Goal: Transaction & Acquisition: Purchase product/service

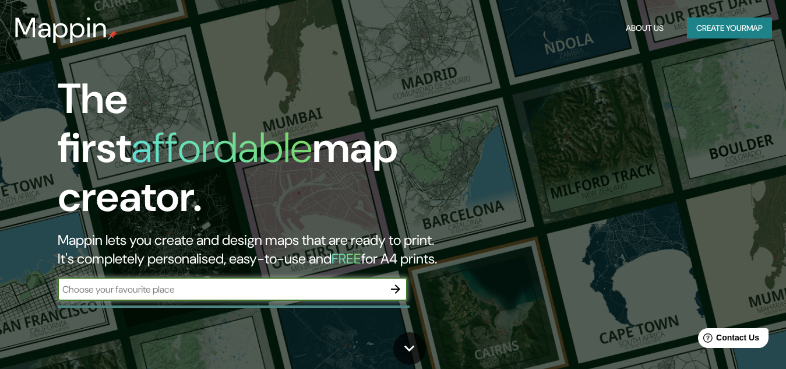
click at [150, 282] on input "text" at bounding box center [221, 288] width 326 height 13
click at [388, 282] on icon "button" at bounding box center [395, 289] width 14 height 14
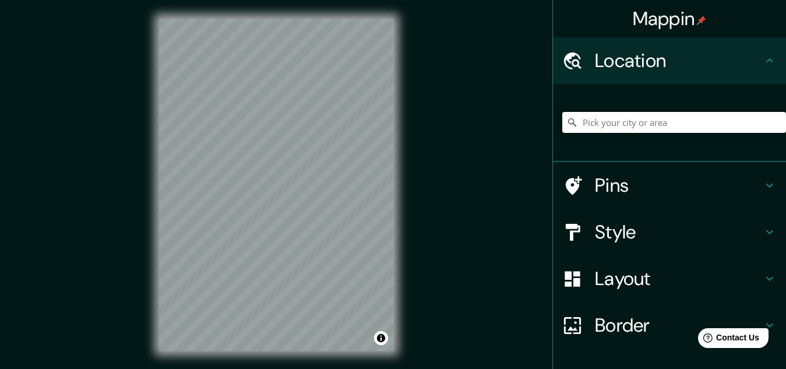
click at [624, 124] on input "Pick your city or area" at bounding box center [674, 122] width 224 height 21
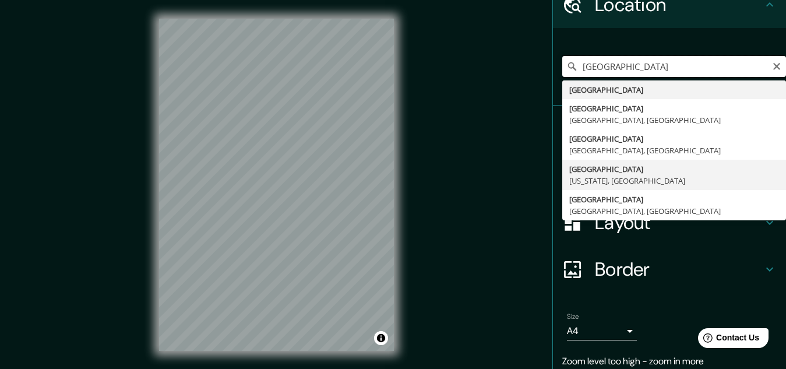
scroll to position [32, 0]
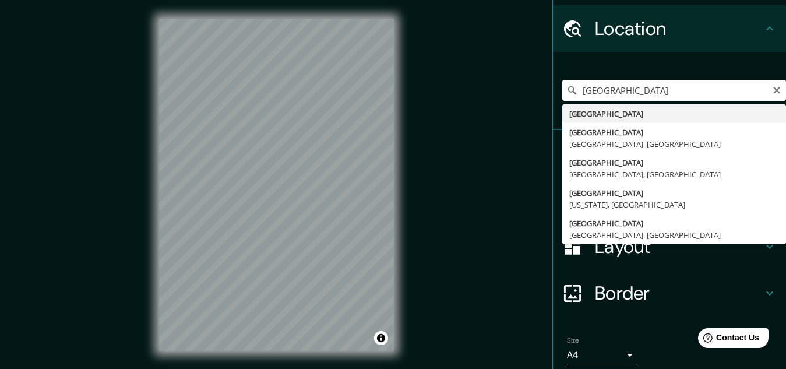
type input "[GEOGRAPHIC_DATA]"
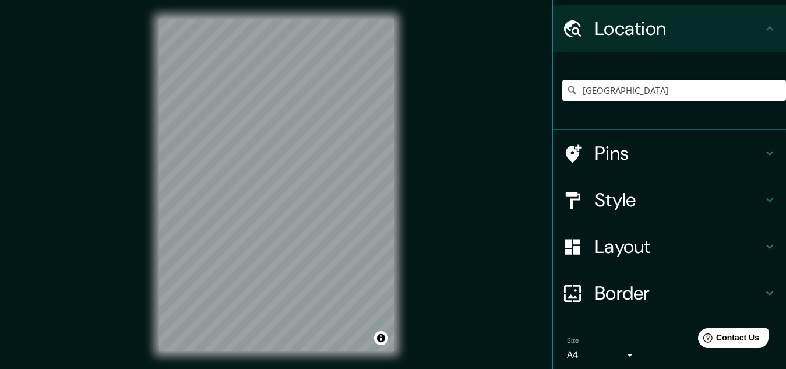
click at [642, 202] on h4 "Style" at bounding box center [679, 199] width 168 height 23
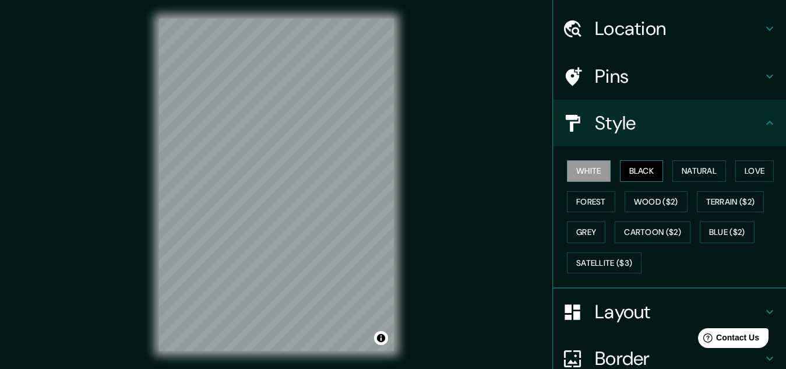
click at [643, 171] on button "Black" at bounding box center [642, 171] width 44 height 22
click at [708, 174] on button "Natural" at bounding box center [699, 171] width 54 height 22
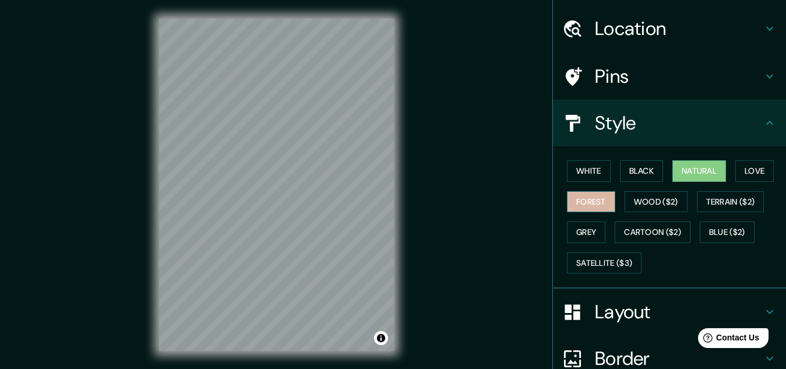
click at [572, 196] on button "Forest" at bounding box center [591, 202] width 48 height 22
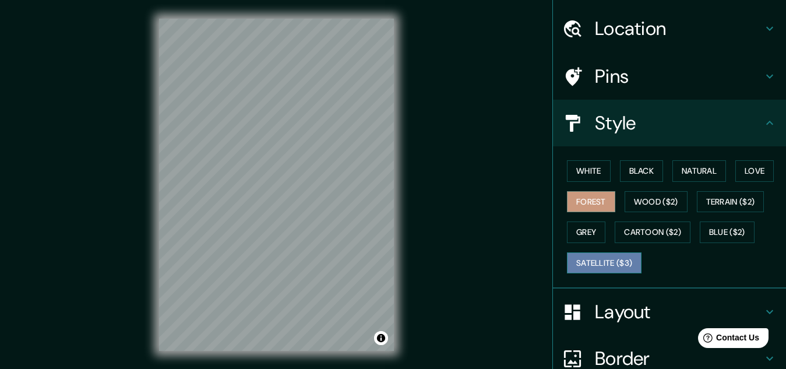
click at [628, 260] on button "Satellite ($3)" at bounding box center [604, 263] width 75 height 22
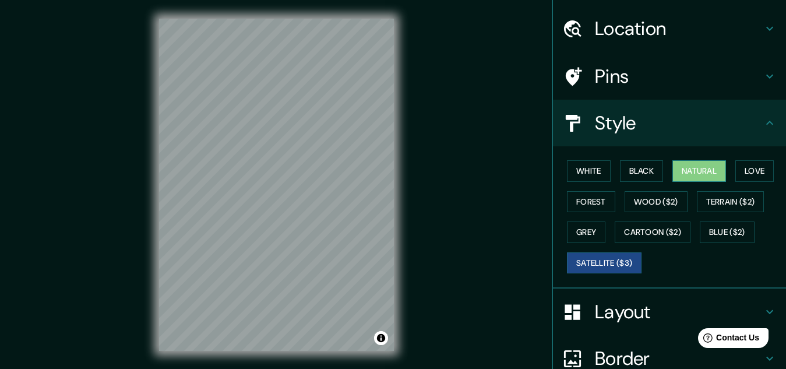
click at [702, 175] on button "Natural" at bounding box center [699, 171] width 54 height 22
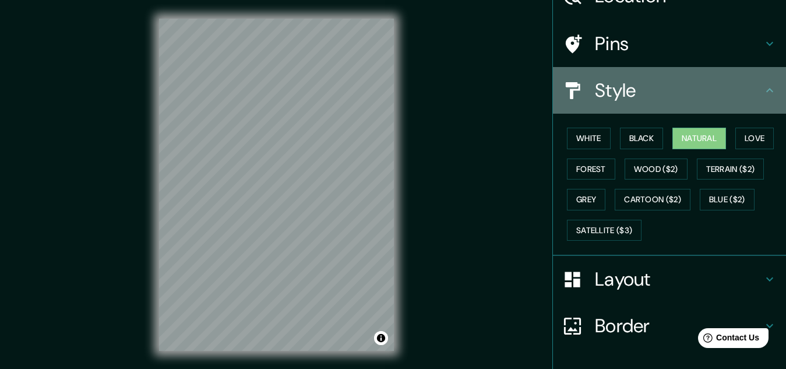
click at [766, 89] on icon at bounding box center [769, 90] width 7 height 4
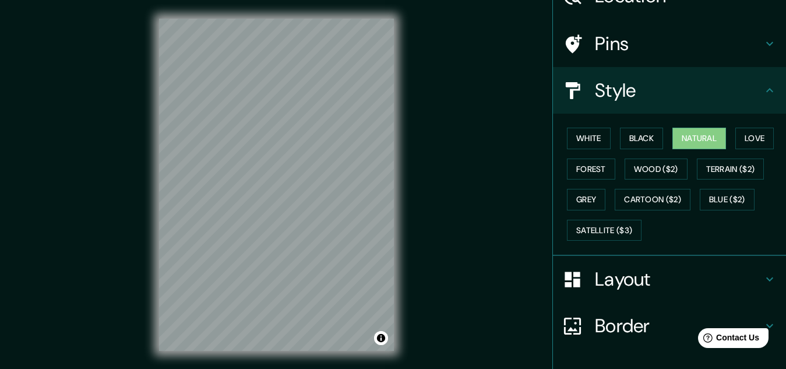
click at [743, 271] on h4 "Layout" at bounding box center [679, 278] width 168 height 23
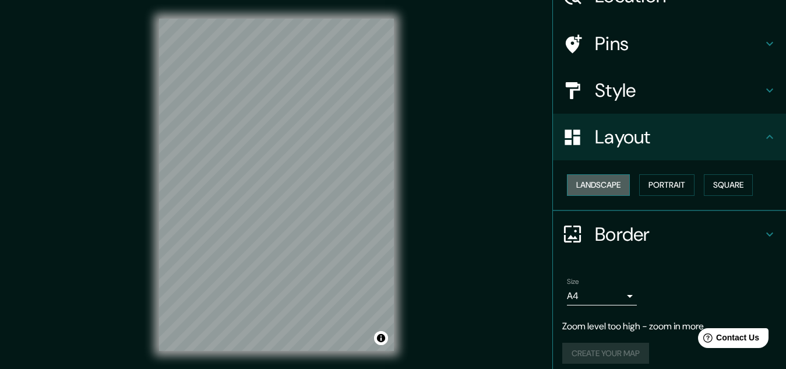
click at [602, 183] on button "Landscape" at bounding box center [598, 185] width 63 height 22
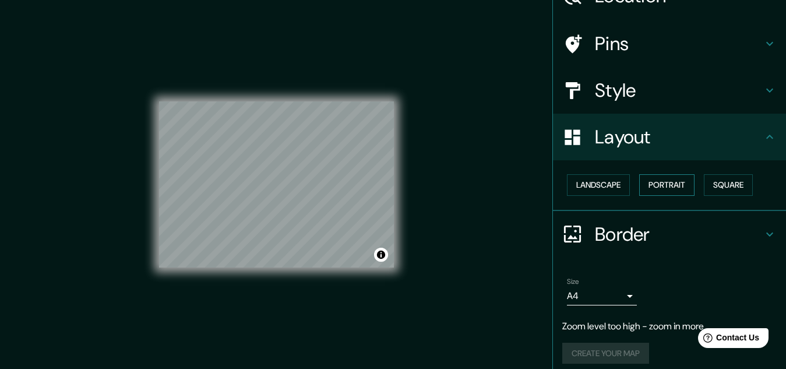
click at [671, 186] on button "Portrait" at bounding box center [666, 185] width 55 height 22
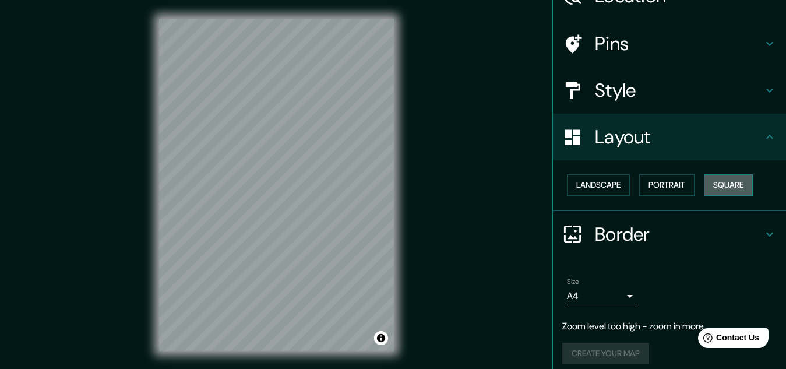
click at [717, 185] on button "Square" at bounding box center [727, 185] width 49 height 22
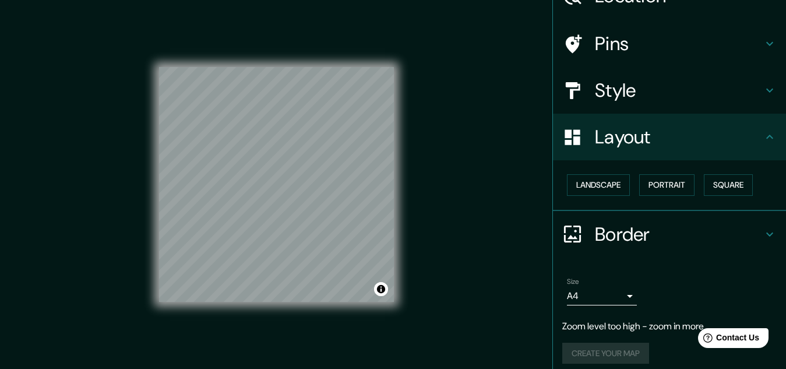
click at [255, 0] on html "Mappin Location [GEOGRAPHIC_DATA] Pins Style Layout Landscape Portrait Square B…" at bounding box center [393, 184] width 786 height 369
click at [606, 181] on button "Landscape" at bounding box center [598, 185] width 63 height 22
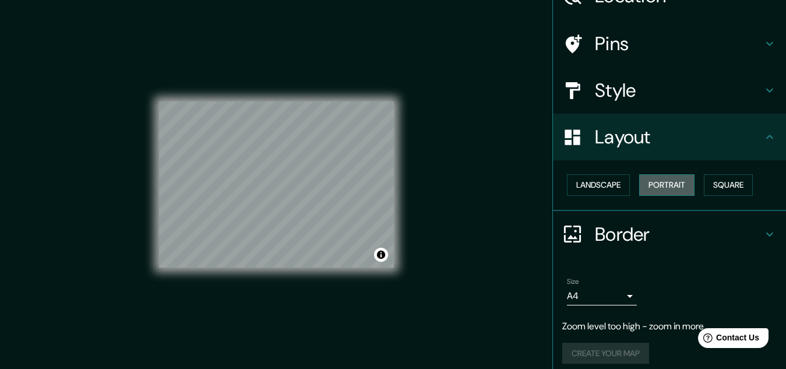
click at [679, 183] on button "Portrait" at bounding box center [666, 185] width 55 height 22
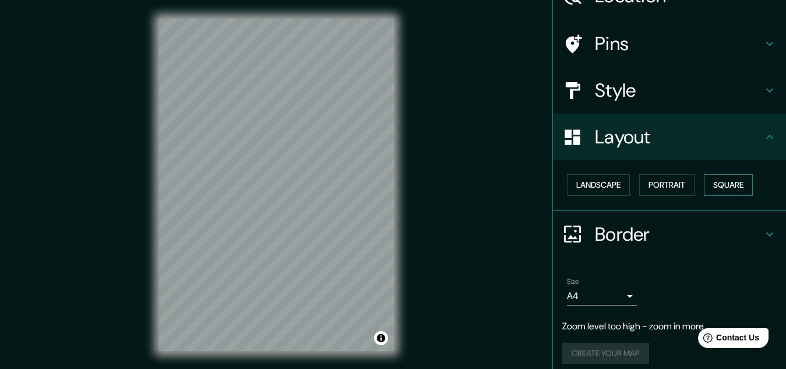
click at [720, 183] on button "Square" at bounding box center [727, 185] width 49 height 22
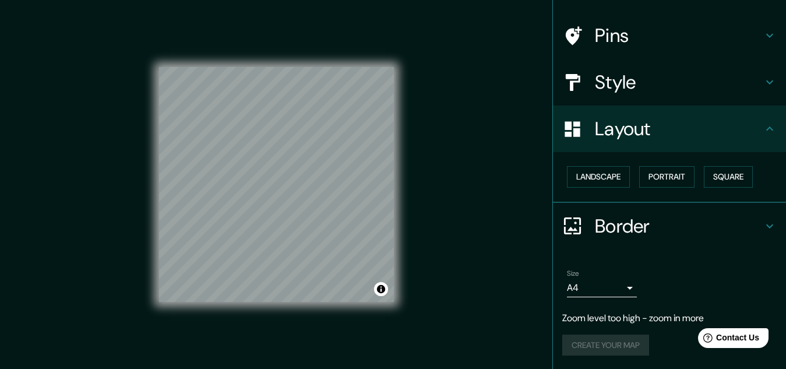
scroll to position [73, 0]
click at [611, 285] on body "Mappin Location [GEOGRAPHIC_DATA] Pins Style Layout Landscape Portrait Square B…" at bounding box center [393, 184] width 786 height 369
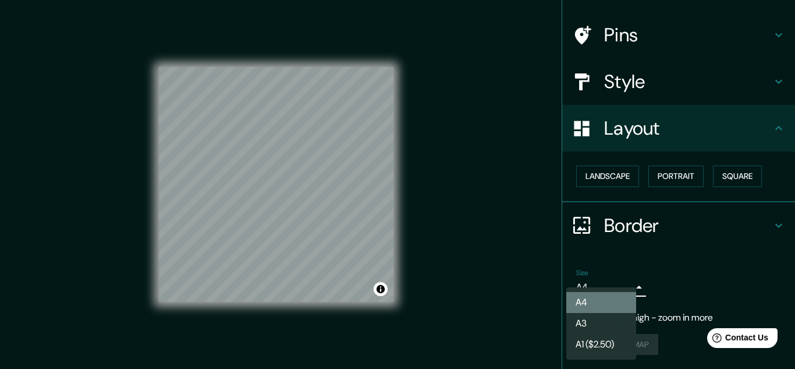
click at [599, 295] on li "A4" at bounding box center [602, 302] width 70 height 21
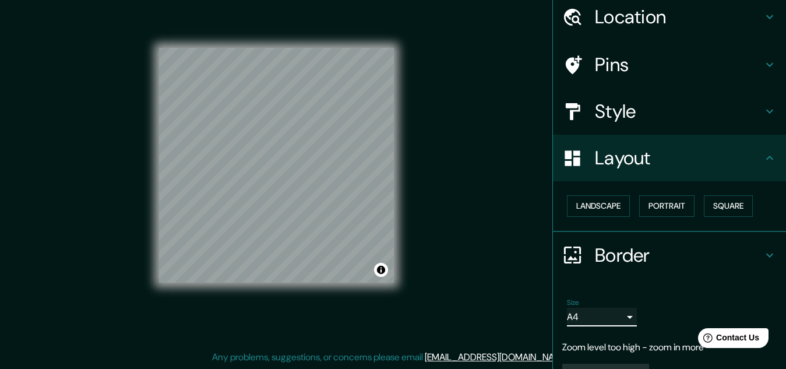
scroll to position [48, 0]
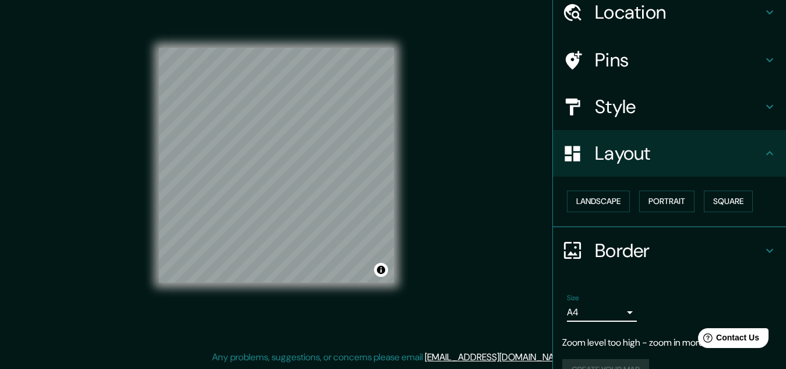
click at [703, 243] on h4 "Border" at bounding box center [679, 250] width 168 height 23
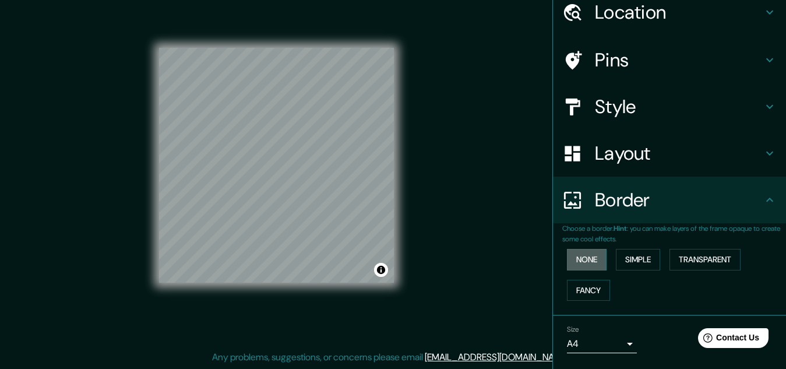
click at [582, 261] on button "None" at bounding box center [587, 260] width 40 height 22
click at [646, 261] on button "Simple" at bounding box center [638, 260] width 44 height 22
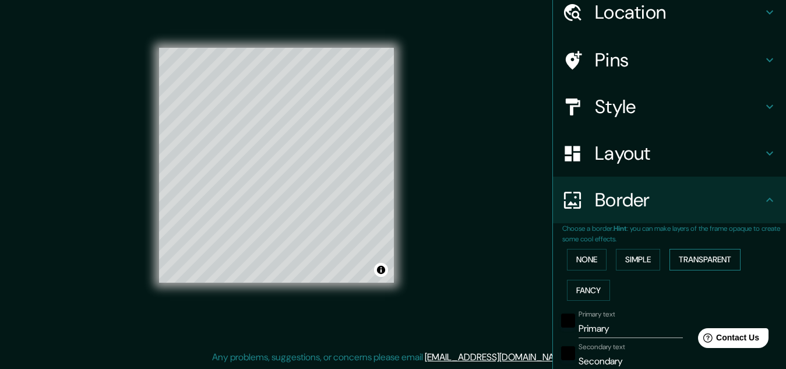
click at [703, 264] on button "Transparent" at bounding box center [704, 260] width 71 height 22
click at [630, 267] on button "Simple" at bounding box center [638, 260] width 44 height 22
click at [571, 260] on button "None" at bounding box center [587, 260] width 40 height 22
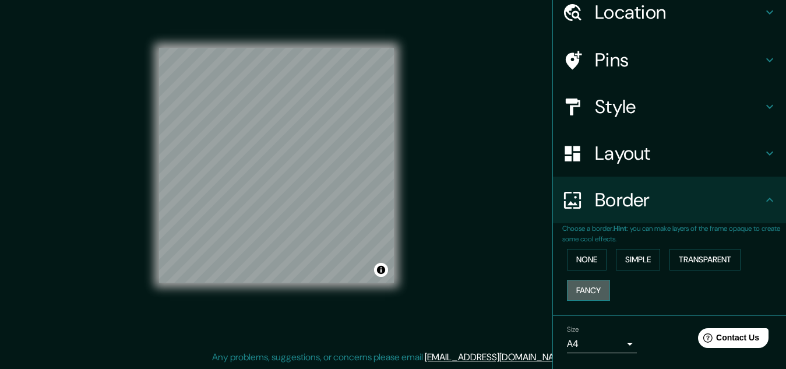
click at [590, 290] on button "Fancy" at bounding box center [588, 291] width 43 height 22
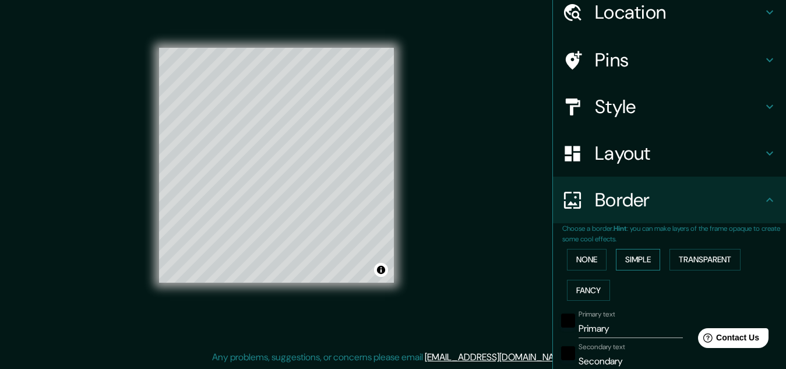
click at [625, 259] on button "Simple" at bounding box center [638, 260] width 44 height 22
click at [587, 265] on button "None" at bounding box center [587, 260] width 40 height 22
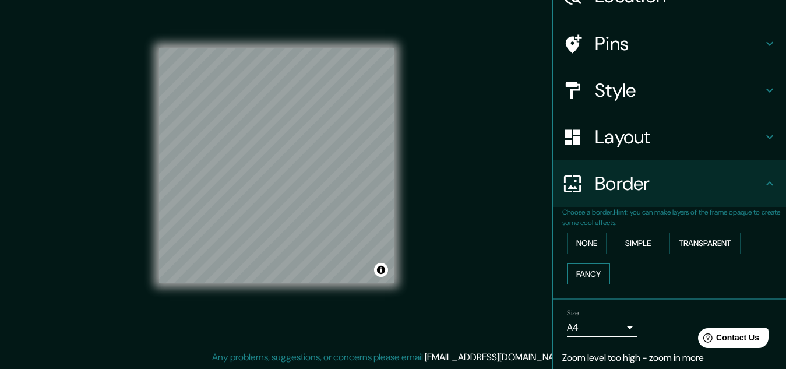
scroll to position [105, 0]
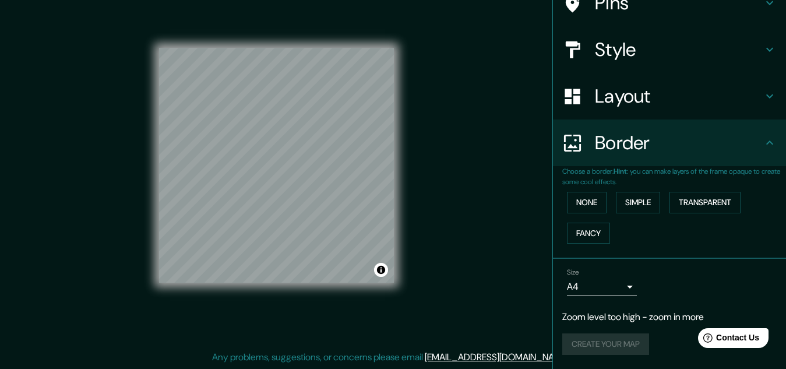
click at [586, 342] on div "Create your map" at bounding box center [669, 344] width 214 height 22
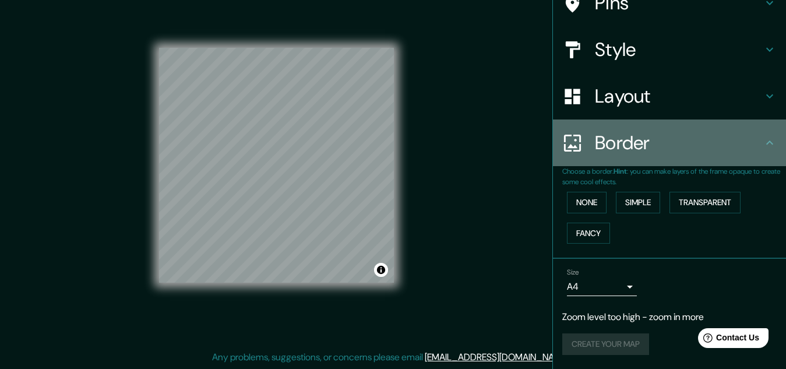
click at [762, 140] on icon at bounding box center [769, 143] width 14 height 14
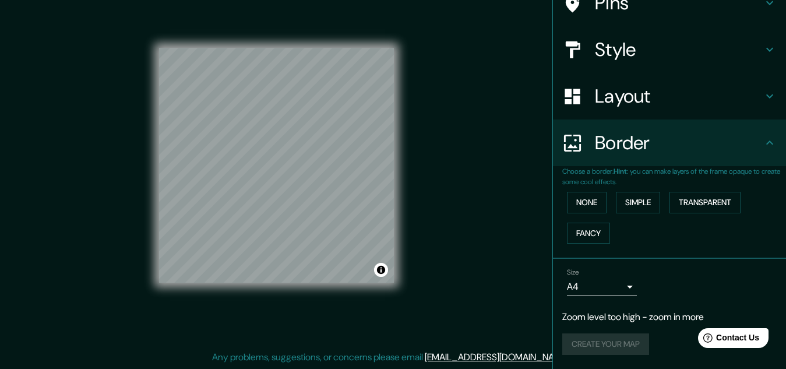
click at [762, 141] on icon at bounding box center [769, 143] width 14 height 14
click at [582, 205] on button "None" at bounding box center [587, 203] width 40 height 22
click at [585, 232] on button "Fancy" at bounding box center [588, 233] width 43 height 22
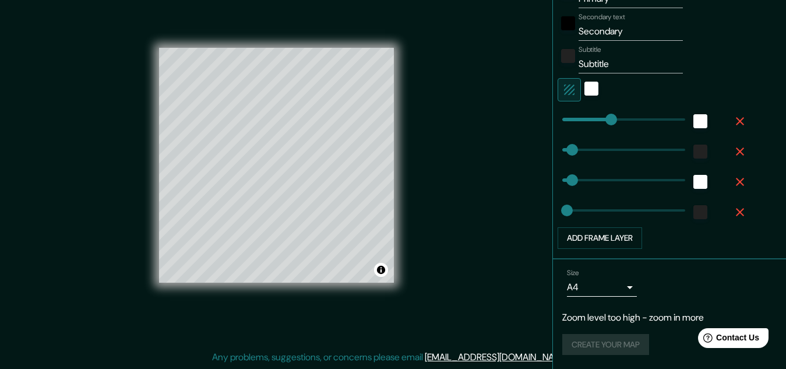
scroll to position [377, 0]
type input "161"
type input "32"
type input "16"
type input "32"
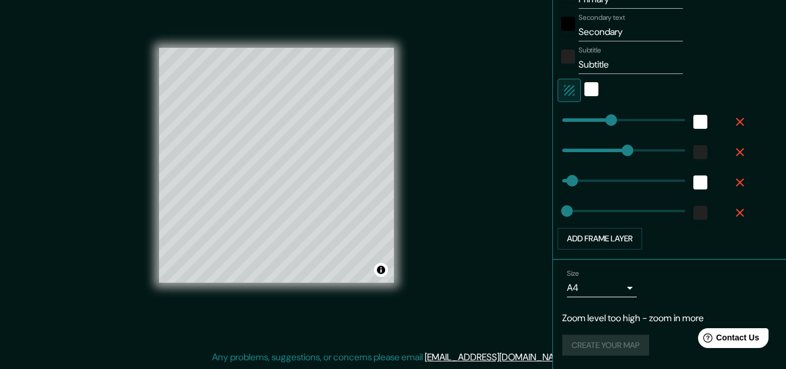
scroll to position [0, 0]
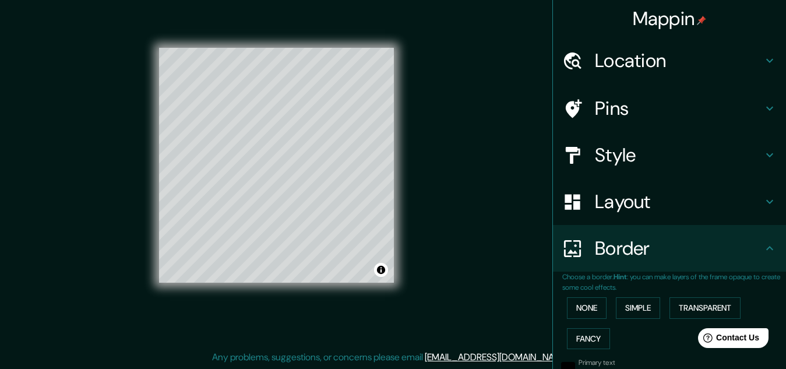
click at [766, 247] on icon at bounding box center [769, 248] width 7 height 4
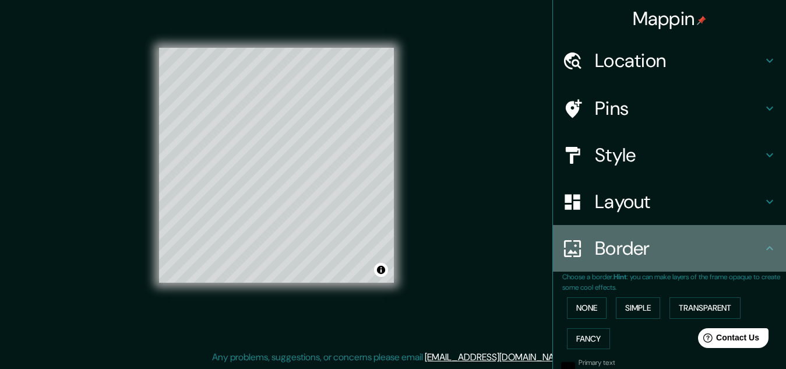
click at [766, 247] on icon at bounding box center [769, 248] width 7 height 4
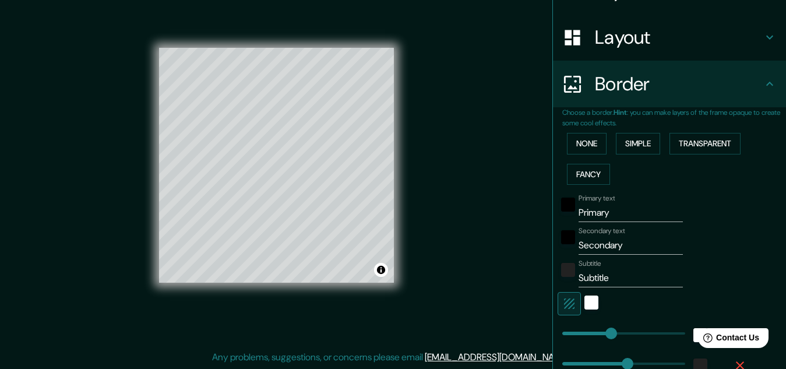
scroll to position [121, 0]
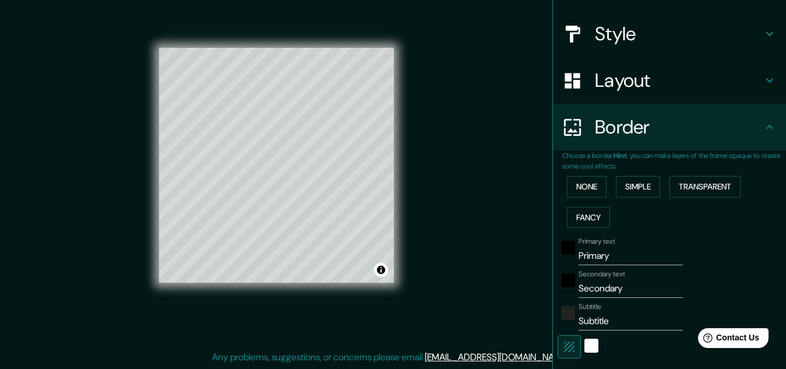
type input "16"
